Goal: Information Seeking & Learning: Learn about a topic

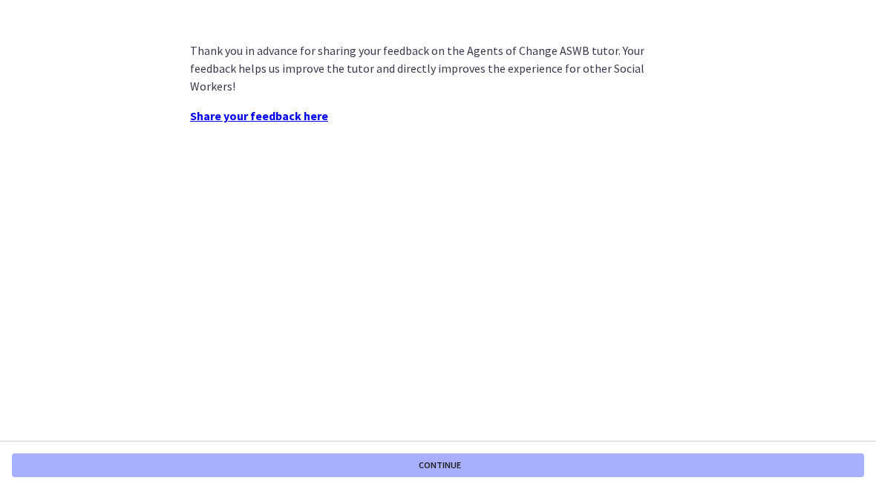
click at [464, 464] on button "Continue" at bounding box center [438, 465] width 852 height 24
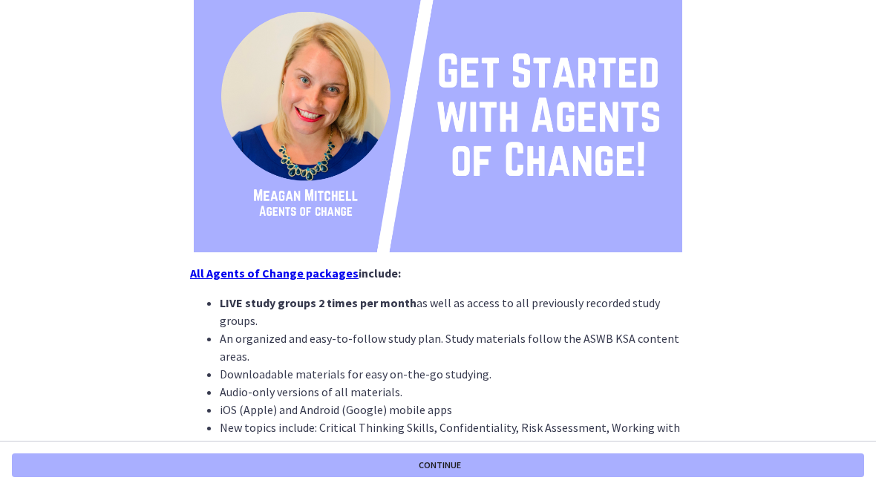
click at [482, 460] on button "Continue" at bounding box center [438, 465] width 852 height 24
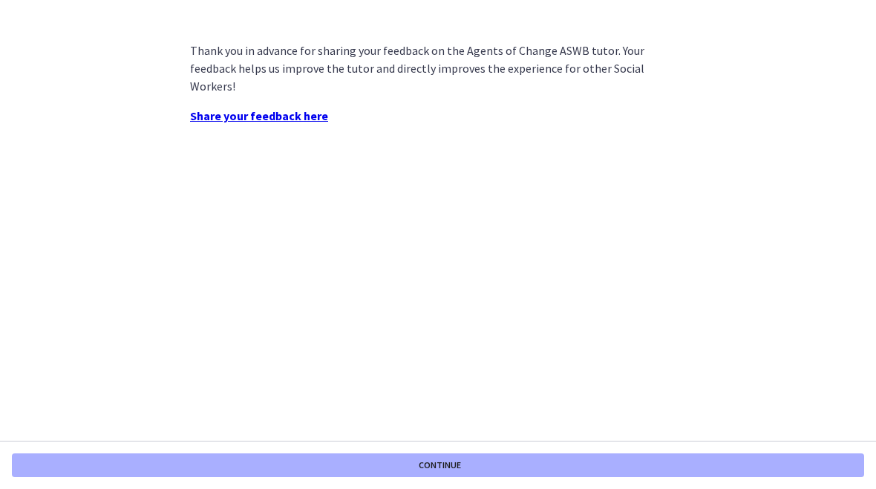
click at [494, 467] on button "Continue" at bounding box center [438, 465] width 852 height 24
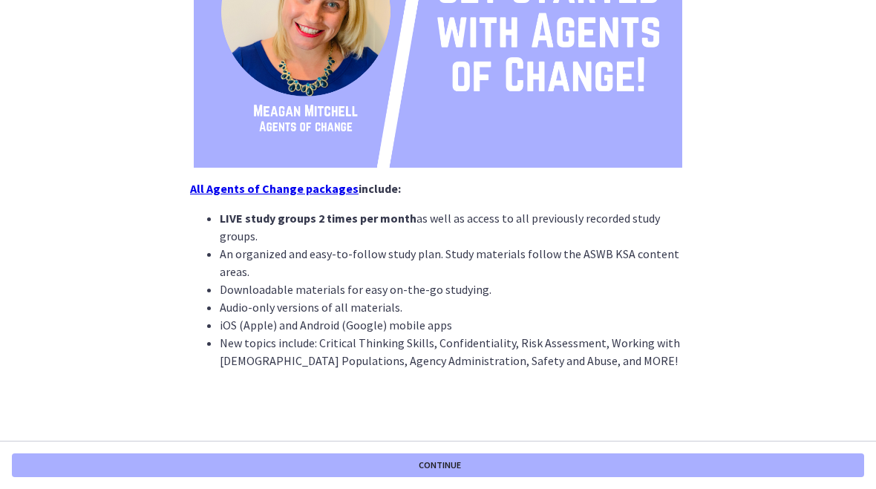
scroll to position [258, 0]
click at [487, 464] on button "Continue" at bounding box center [438, 465] width 852 height 24
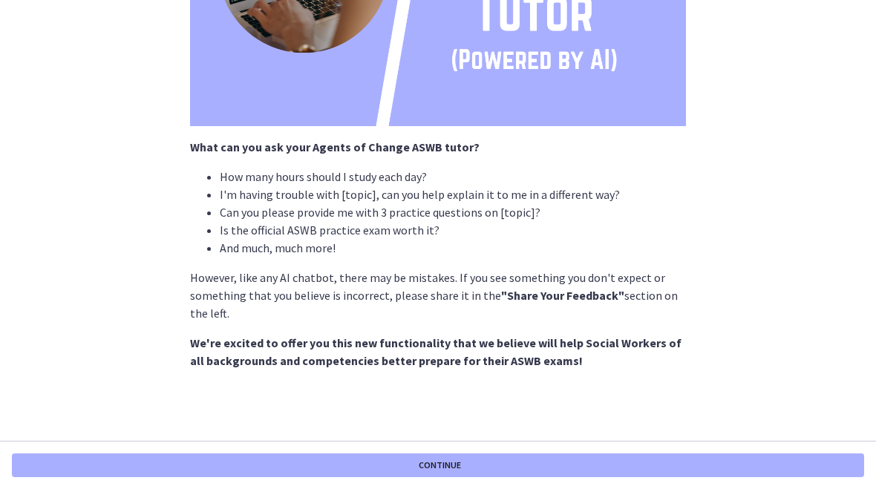
scroll to position [244, 0]
click at [443, 467] on span "Continue" at bounding box center [439, 465] width 42 height 12
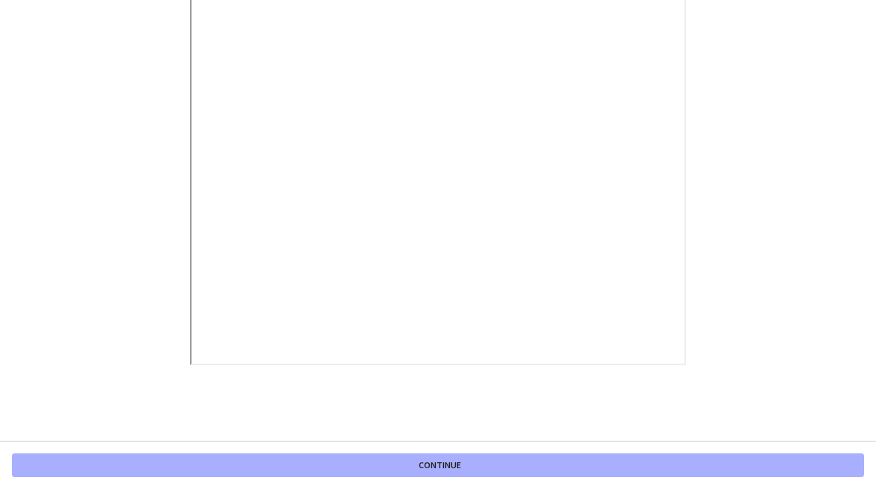
scroll to position [262, 0]
click at [580, 476] on button "Continue" at bounding box center [438, 465] width 852 height 24
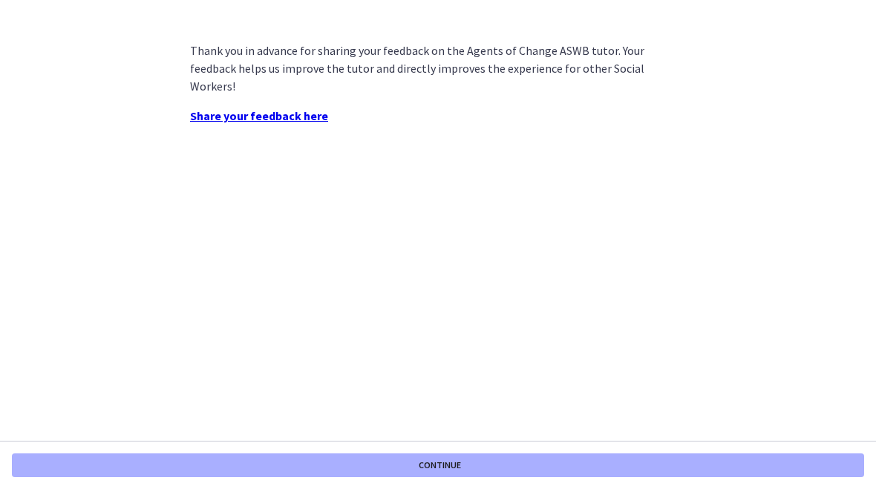
click at [418, 459] on span "Continue" at bounding box center [439, 465] width 42 height 12
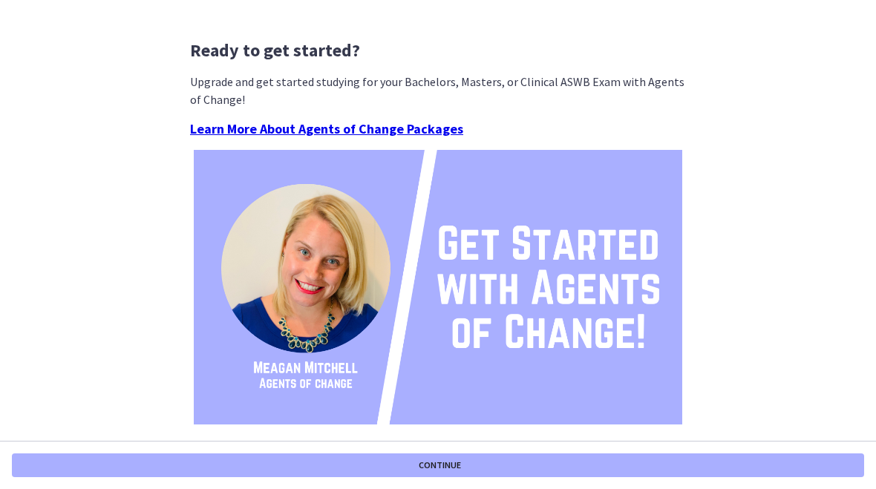
click at [554, 466] on button "Continue" at bounding box center [438, 465] width 852 height 24
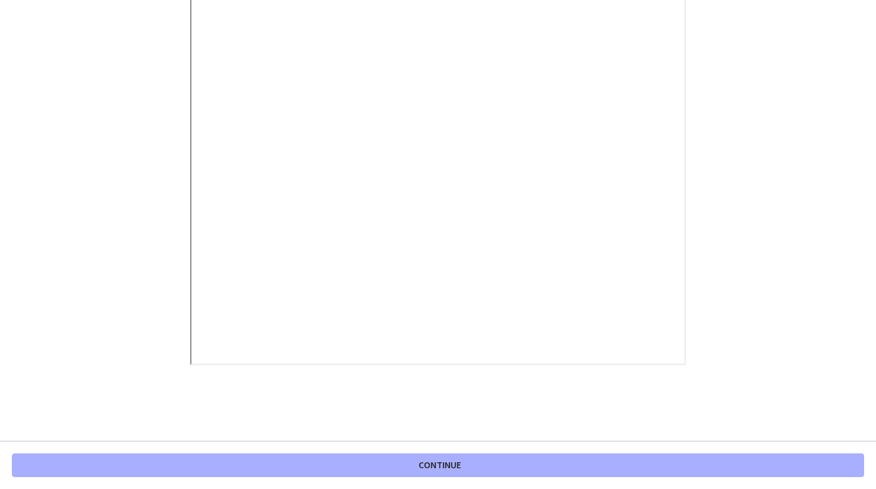
scroll to position [197, 0]
click at [502, 468] on button "Continue" at bounding box center [438, 465] width 852 height 24
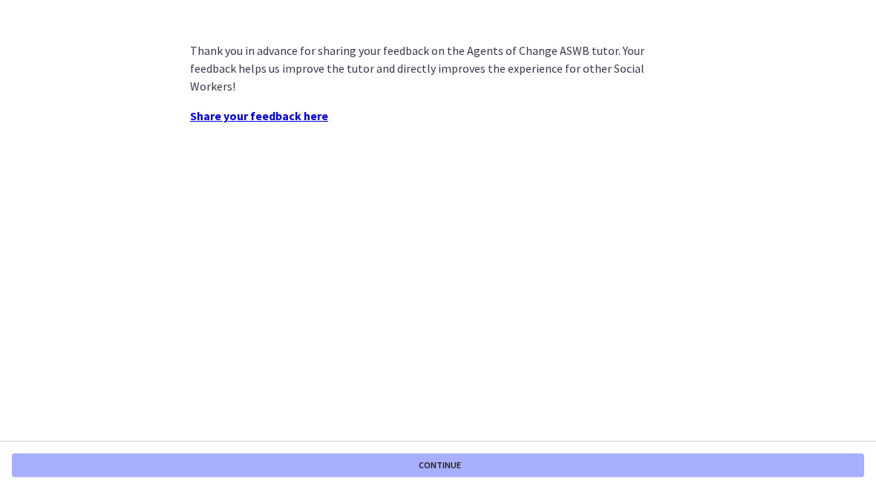
click at [506, 462] on button "Continue" at bounding box center [438, 465] width 852 height 24
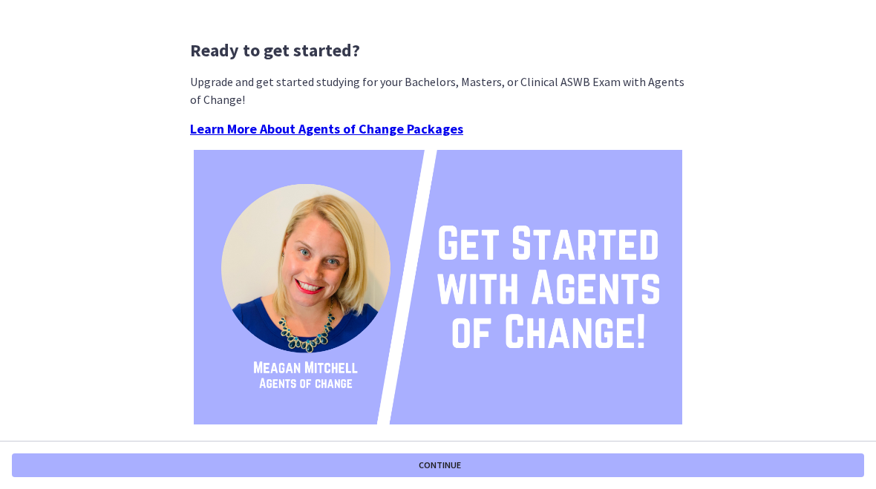
click at [516, 466] on button "Continue" at bounding box center [438, 465] width 852 height 24
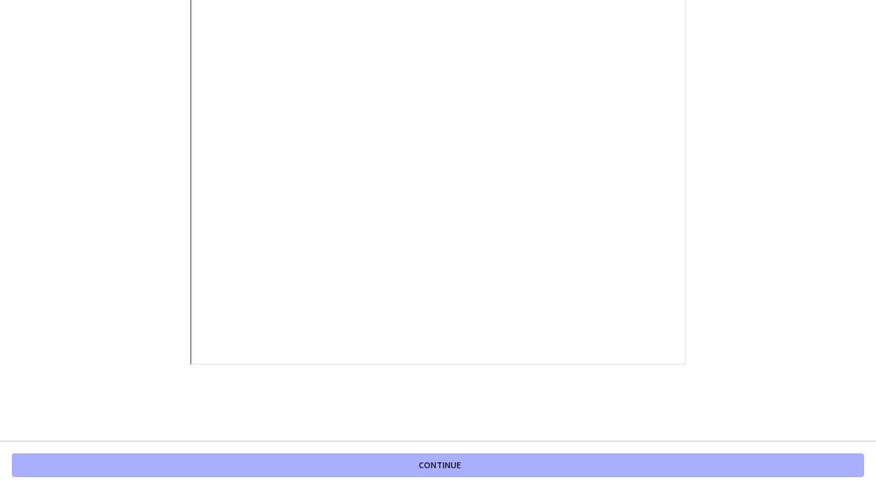
scroll to position [197, 0]
